Goal: Navigation & Orientation: Find specific page/section

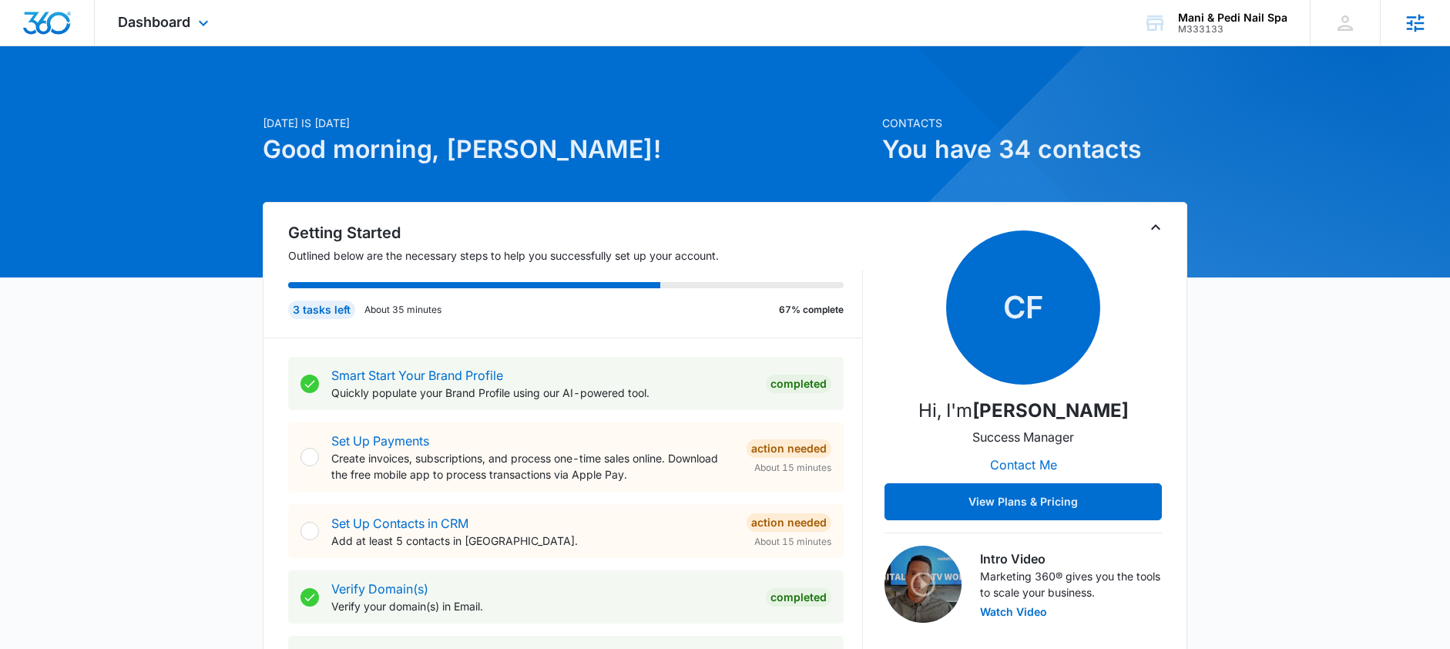
click at [1414, 24] on icon at bounding box center [1415, 23] width 23 height 23
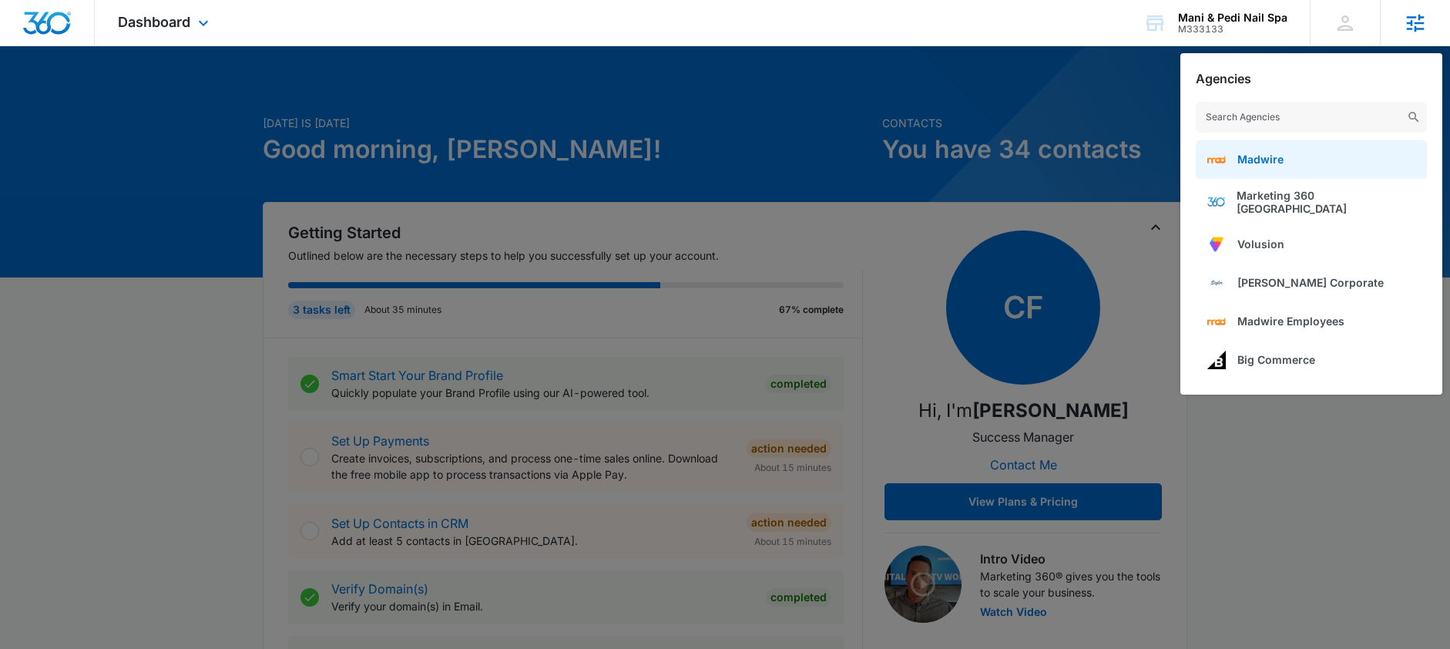
click at [1280, 148] on link "Madwire" at bounding box center [1311, 159] width 231 height 39
